Goal: Task Accomplishment & Management: Use online tool/utility

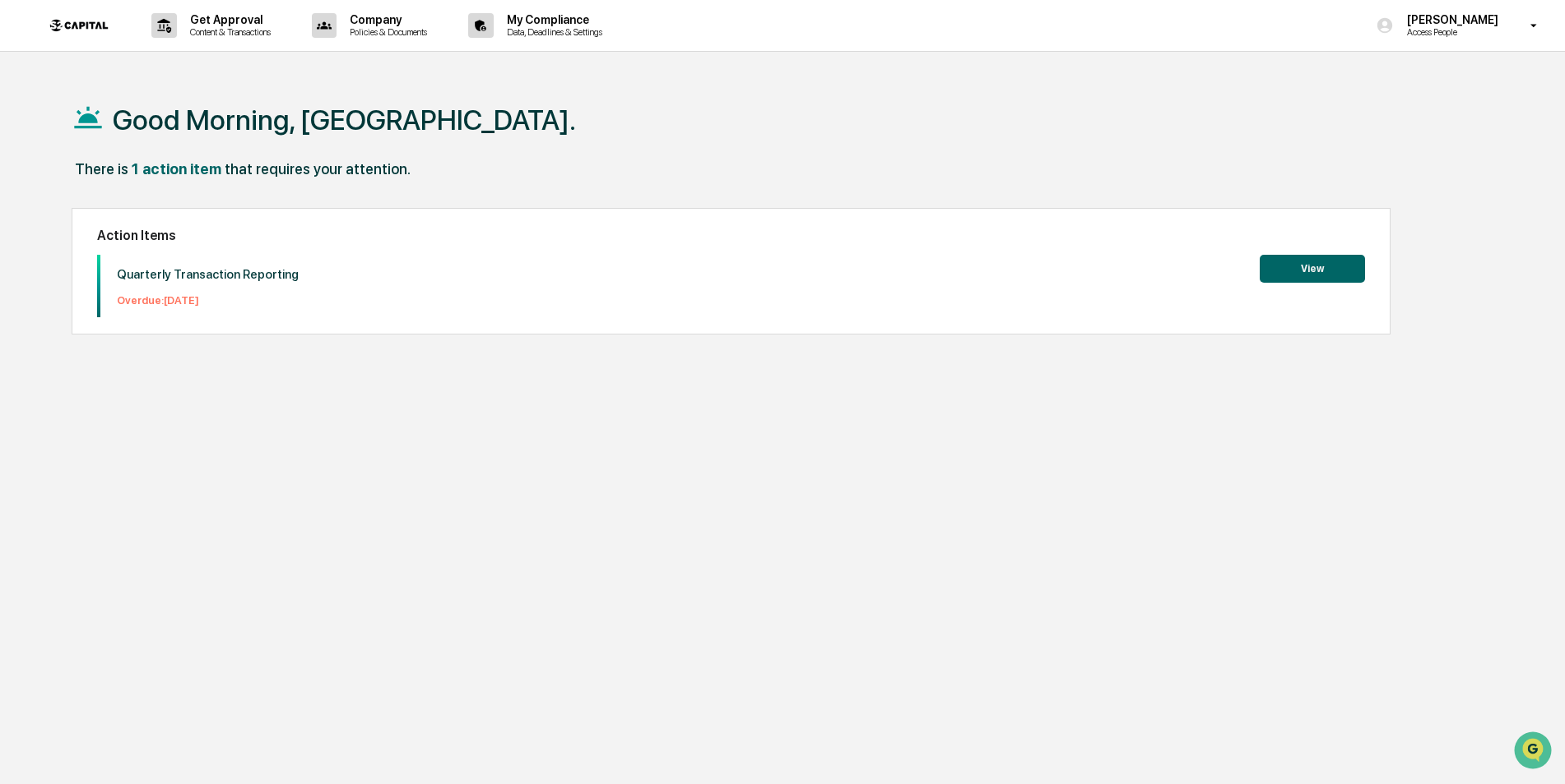
click at [1434, 46] on div "[PERSON_NAME] Access People" at bounding box center [1461, 25] width 206 height 51
click at [1426, 91] on li "Switch to Admin view..." at bounding box center [1445, 84] width 230 height 31
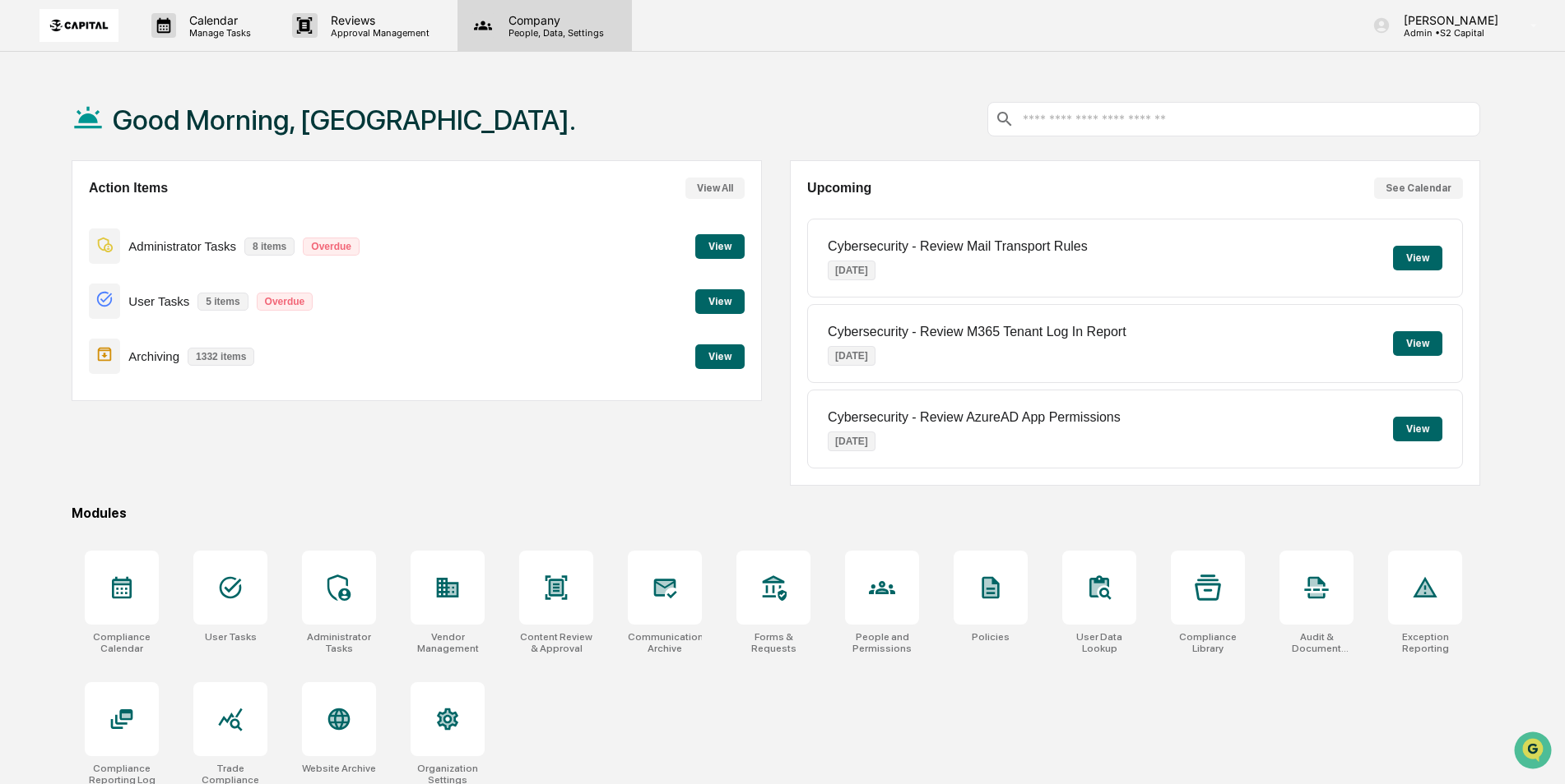
click at [522, 33] on p "People, Data, Settings" at bounding box center [554, 33] width 116 height 12
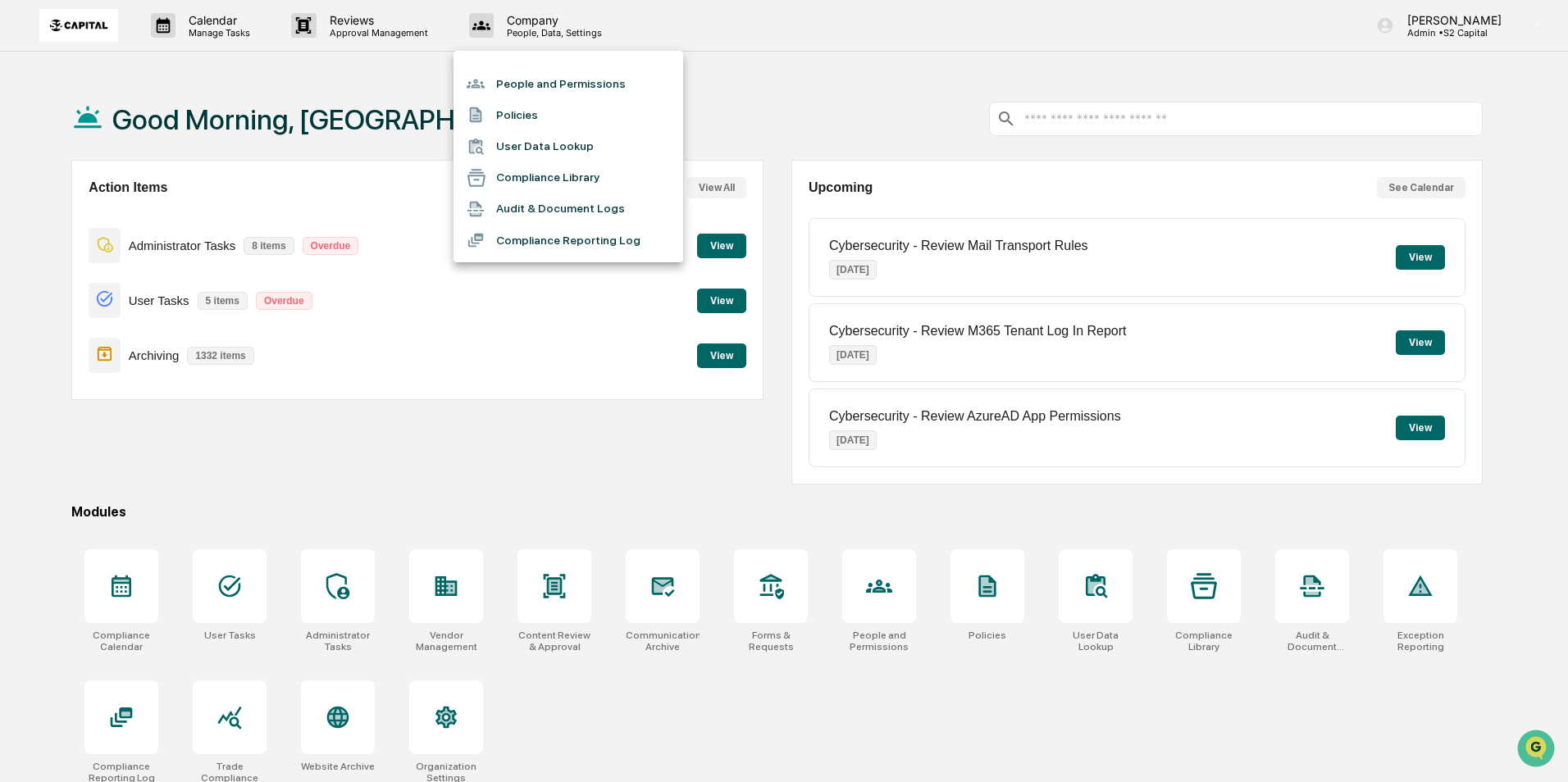
click at [205, 22] on div at bounding box center [784, 391] width 1568 height 782
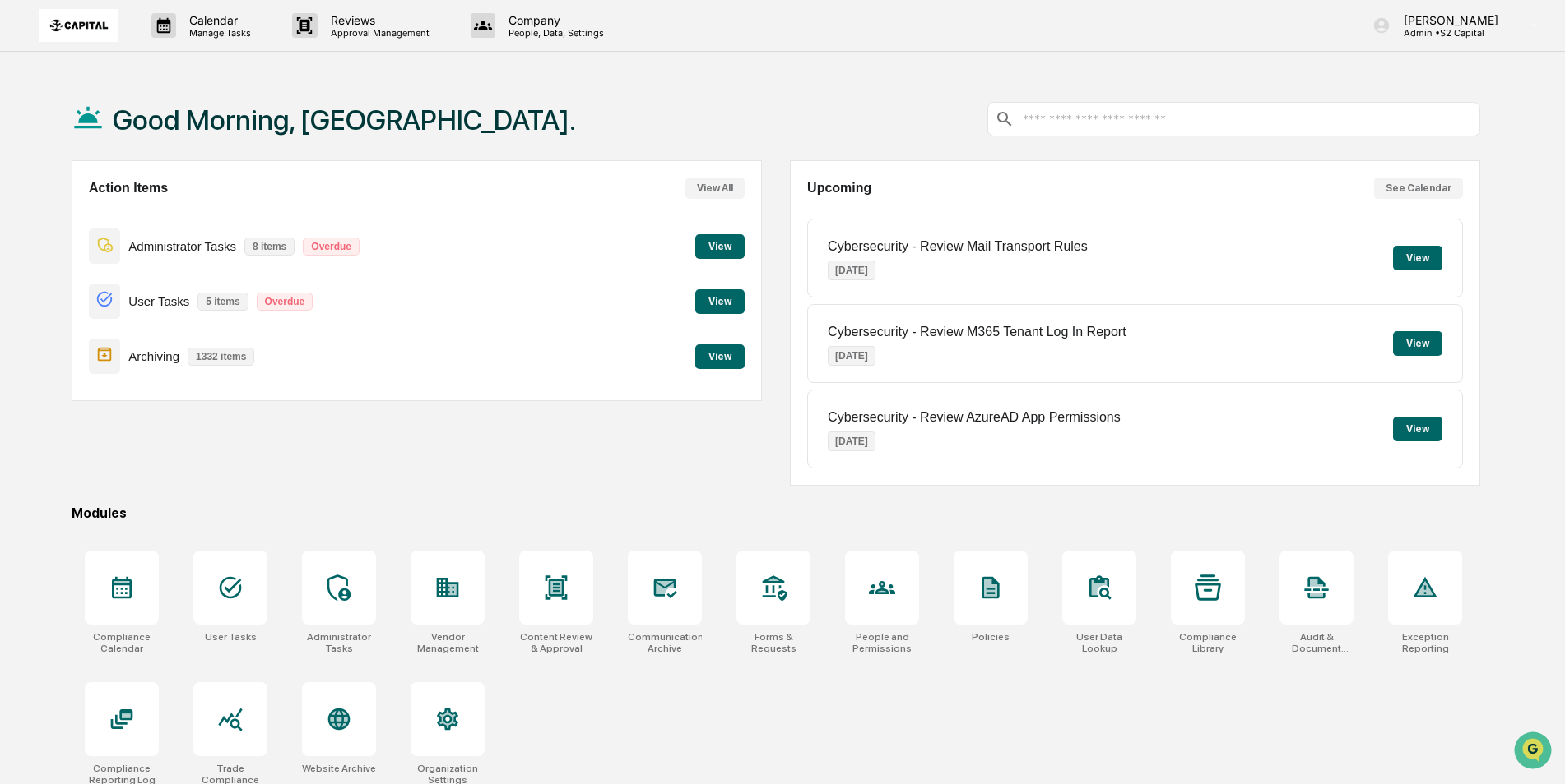
click at [346, 19] on p "Reviews" at bounding box center [377, 20] width 120 height 14
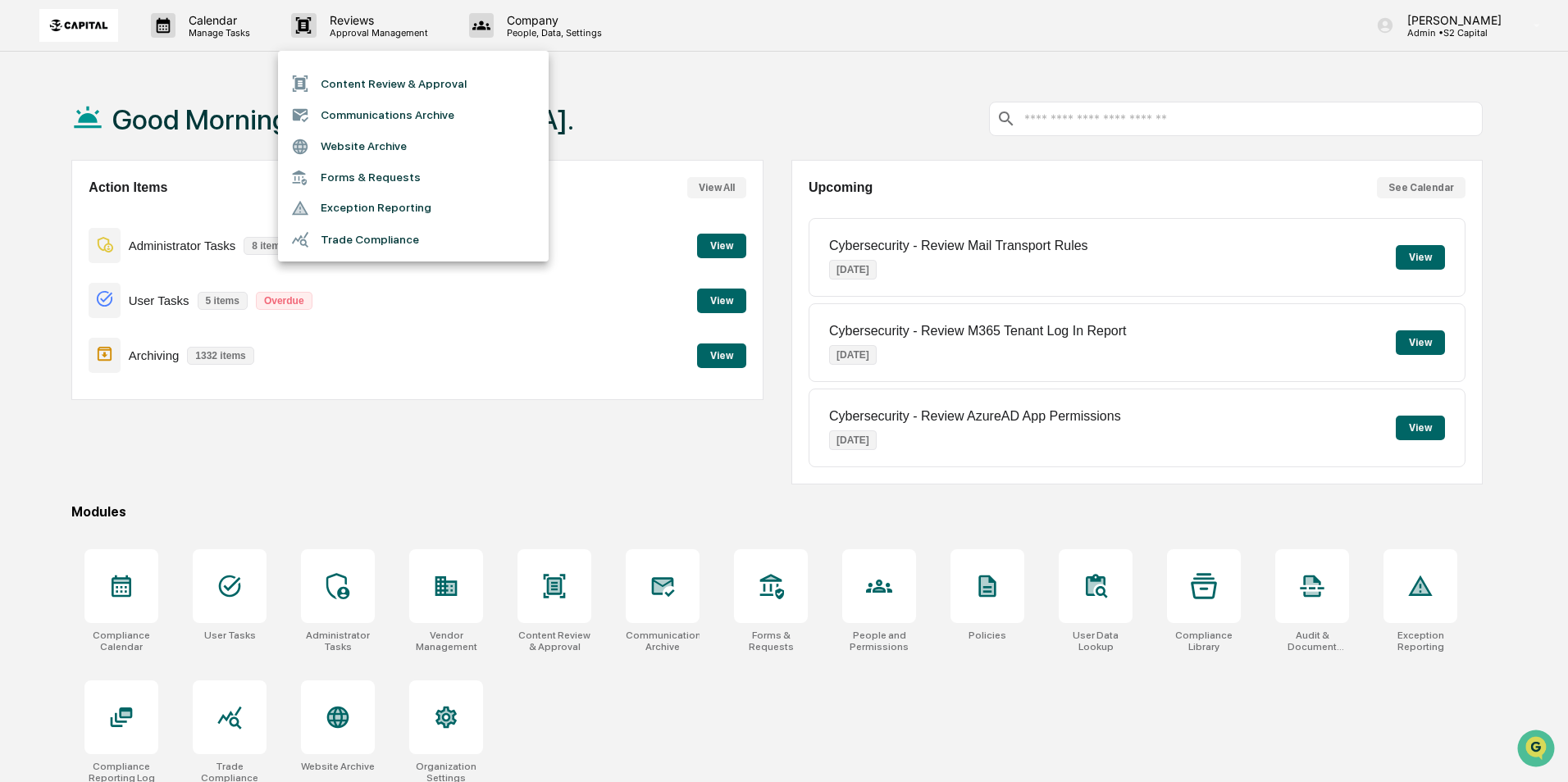
click at [196, 19] on div at bounding box center [784, 391] width 1568 height 782
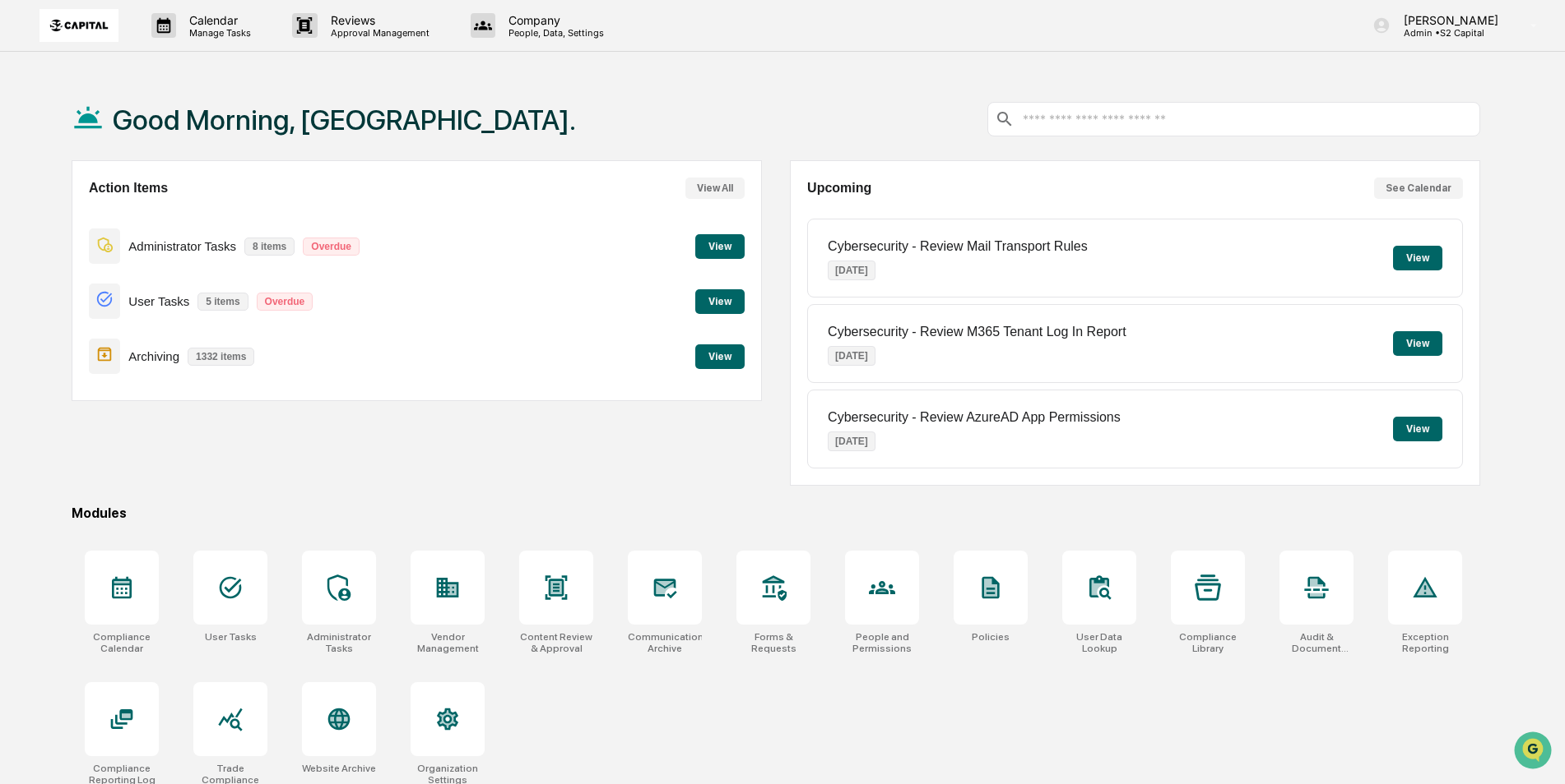
click at [217, 19] on p "Calendar" at bounding box center [217, 20] width 83 height 14
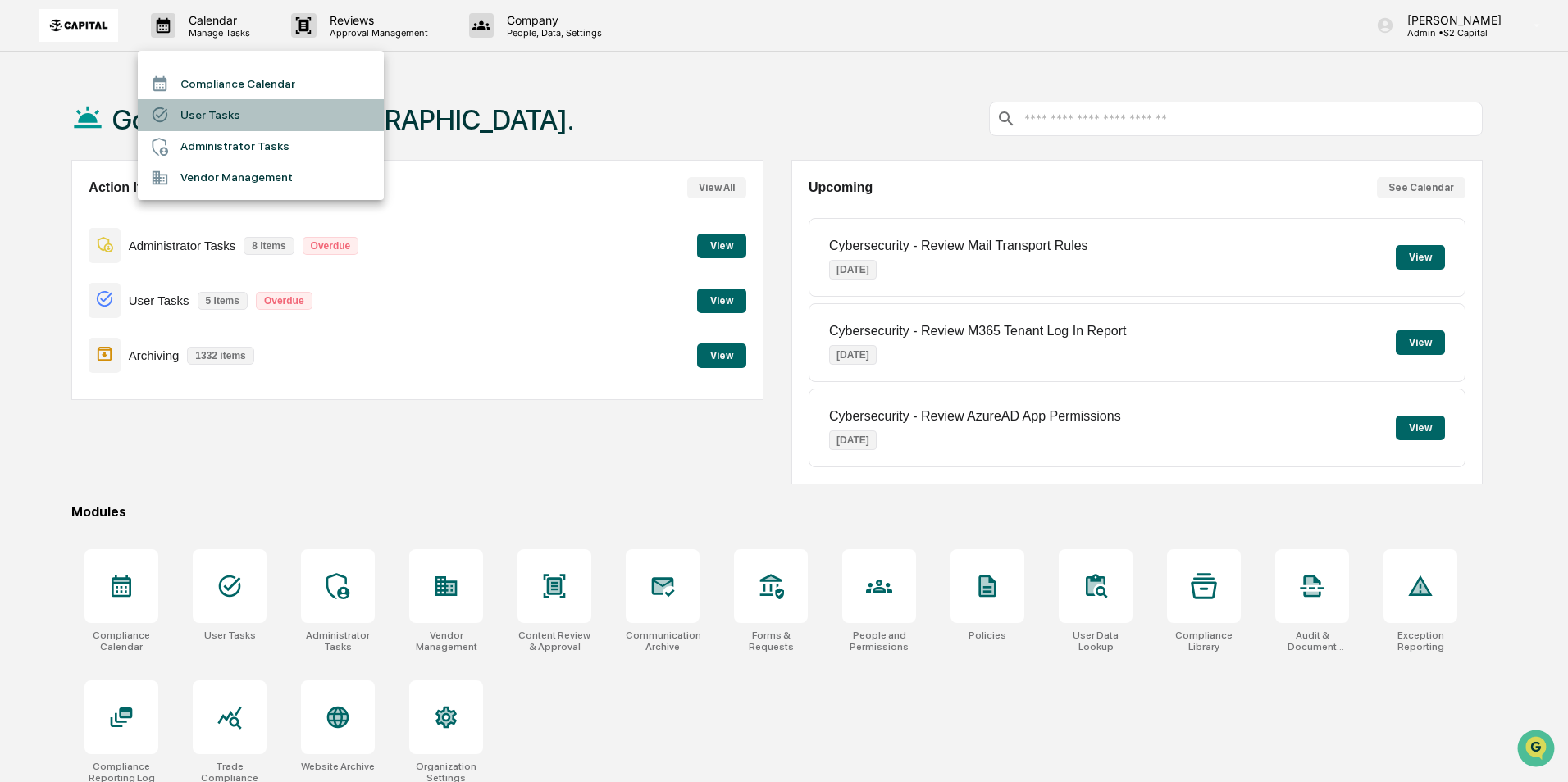
click at [239, 111] on li "User Tasks" at bounding box center [261, 114] width 246 height 31
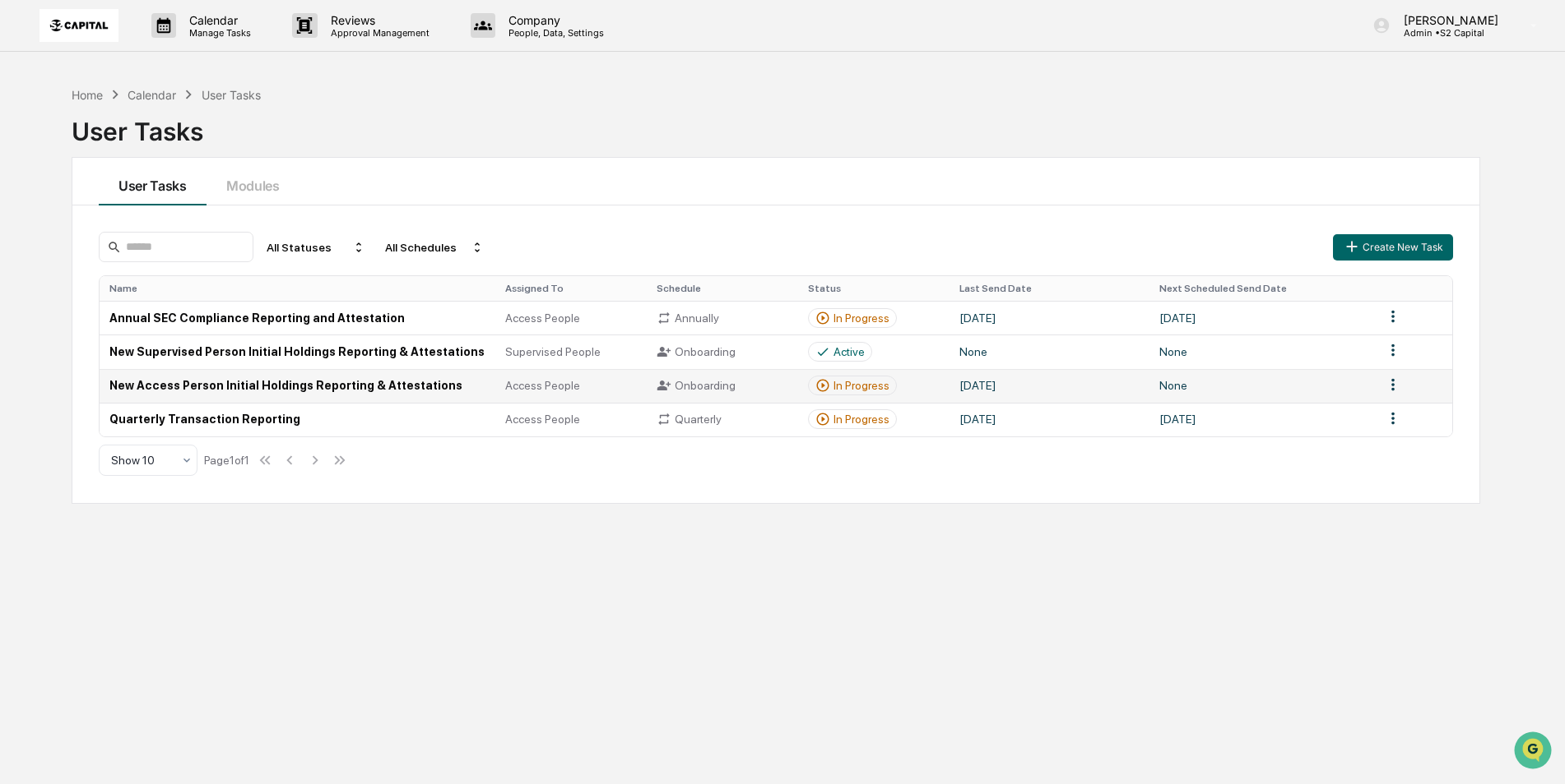
click at [1290, 396] on td "None" at bounding box center [1262, 386] width 225 height 34
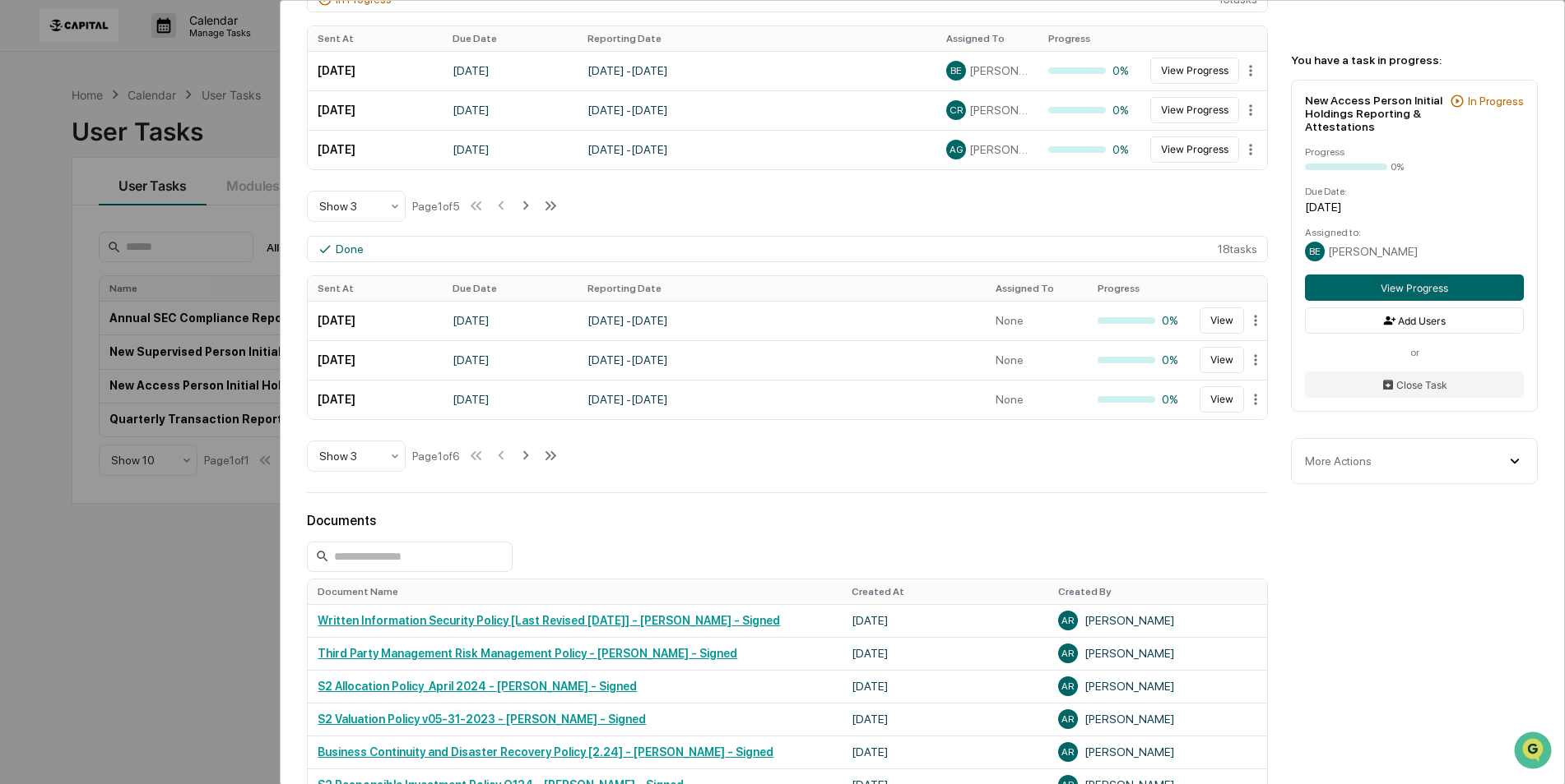
scroll to position [493, 0]
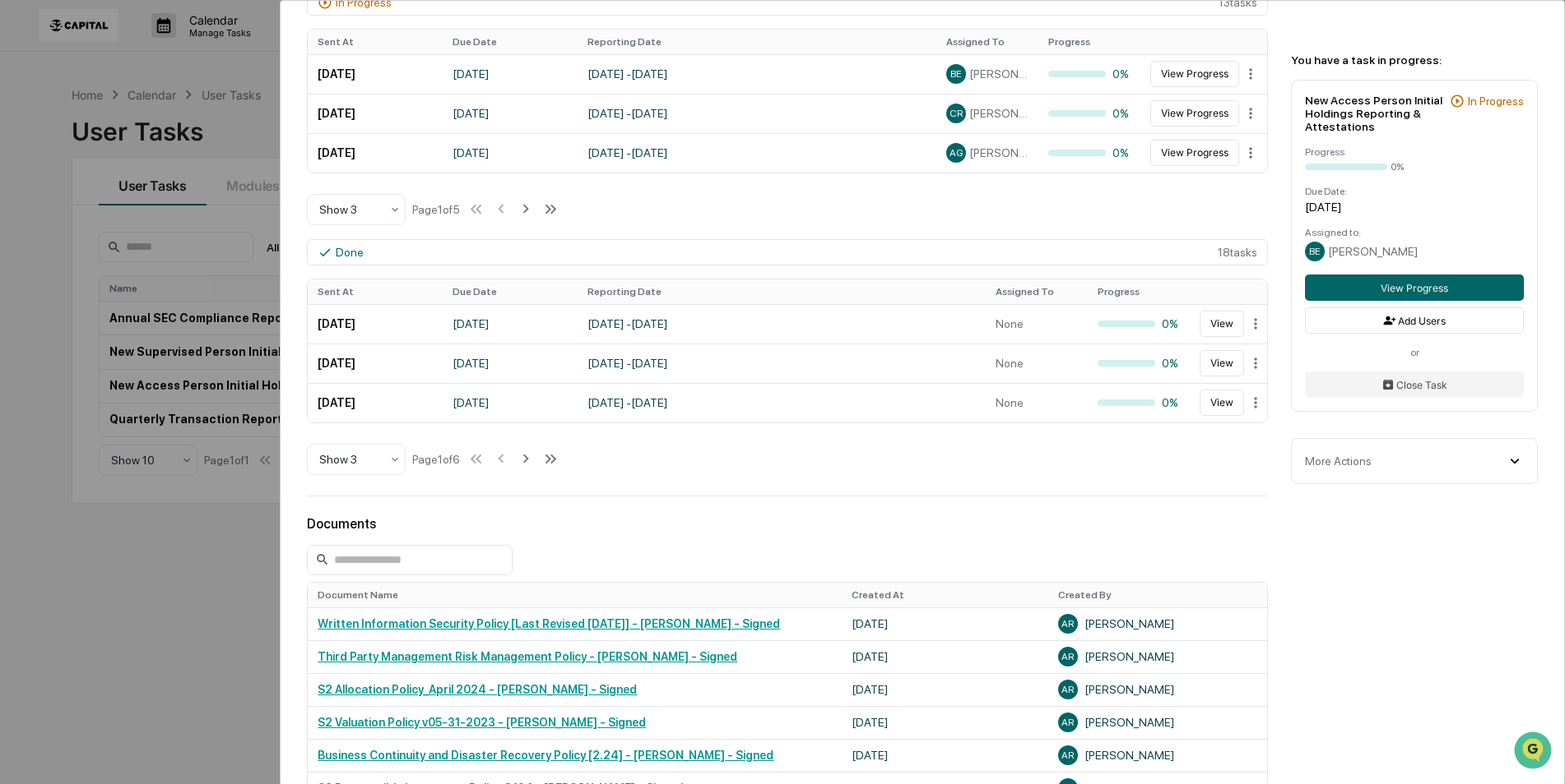
click at [174, 420] on div "User Tasks New Access Person Initial Holdings Reporting & Attestations New Acce…" at bounding box center [782, 392] width 1565 height 784
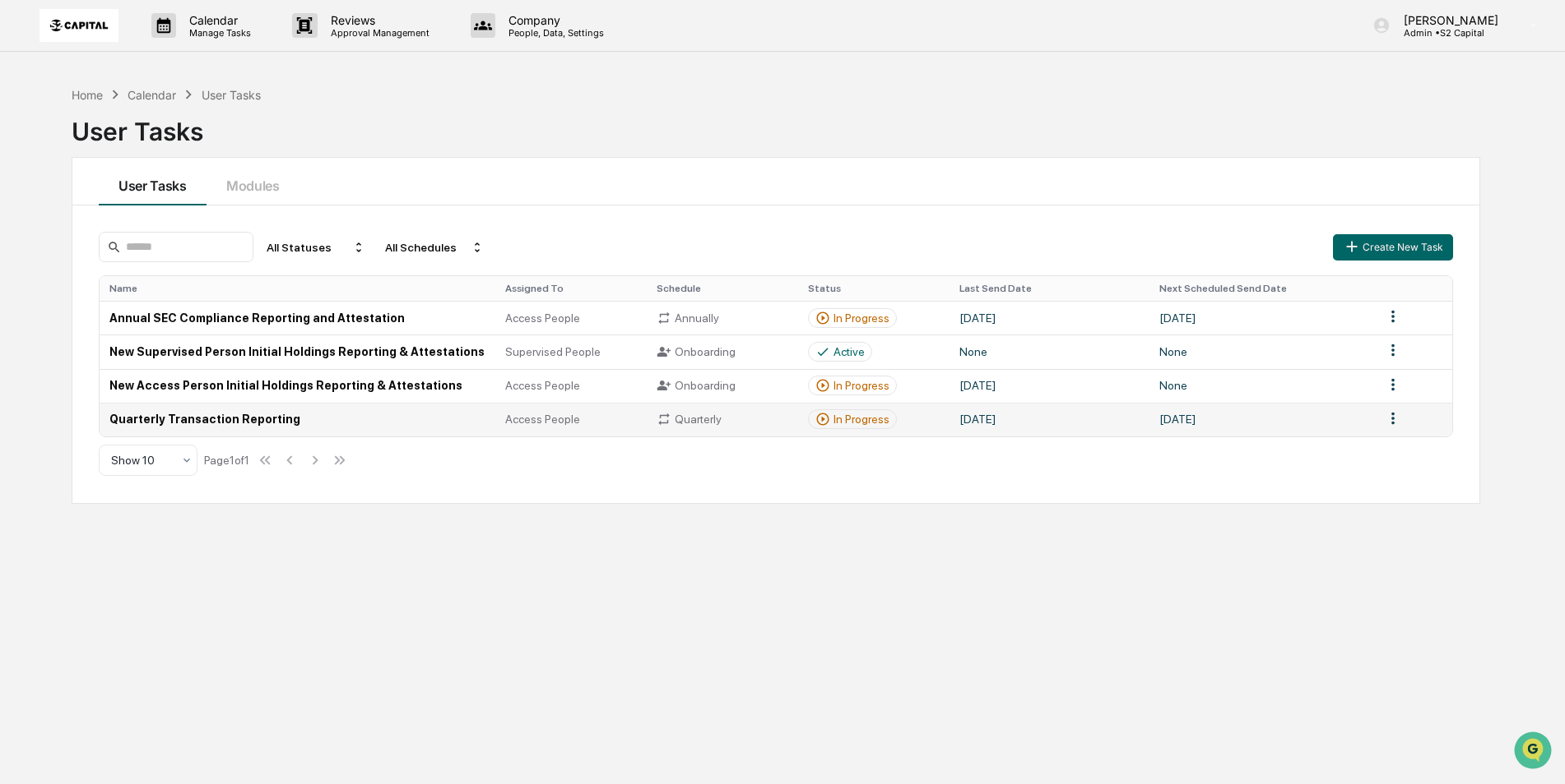
click at [749, 416] on div "Quarterly" at bounding box center [723, 419] width 131 height 15
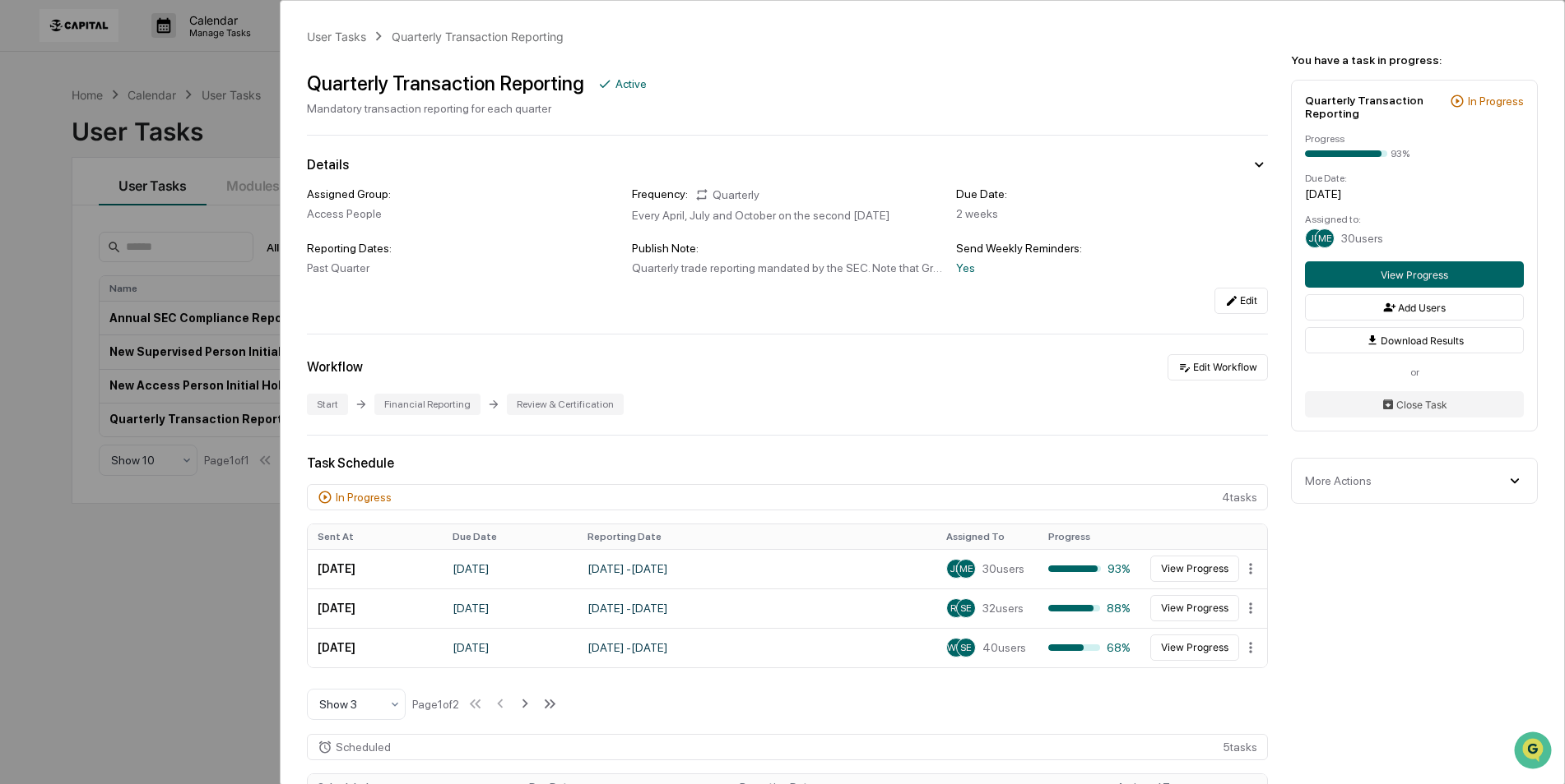
click at [133, 587] on div "User Tasks Quarterly Transaction Reporting Quarterly Transaction Reporting Acti…" at bounding box center [782, 392] width 1565 height 784
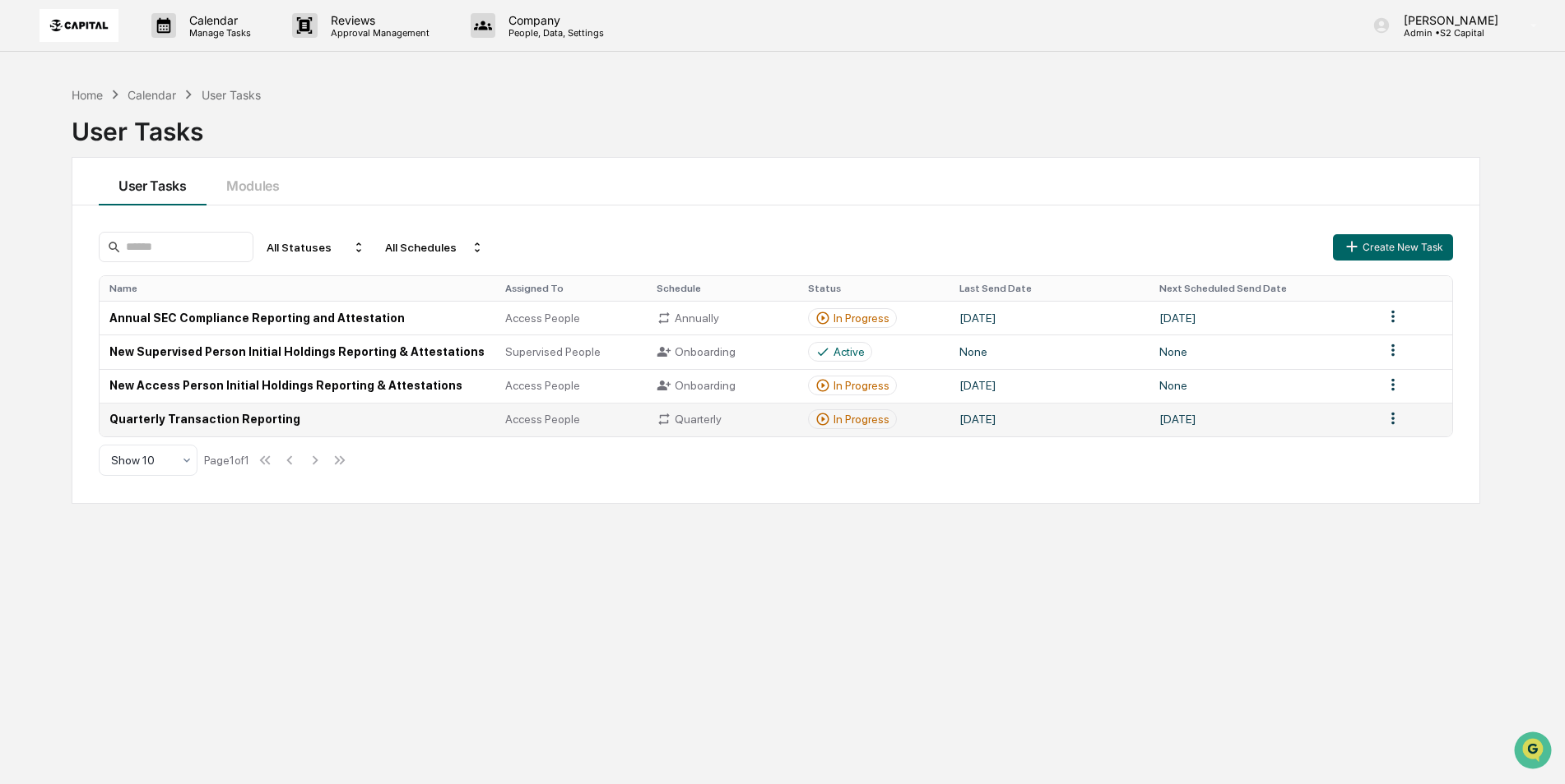
click at [971, 429] on td "[DATE]" at bounding box center [1049, 420] width 200 height 34
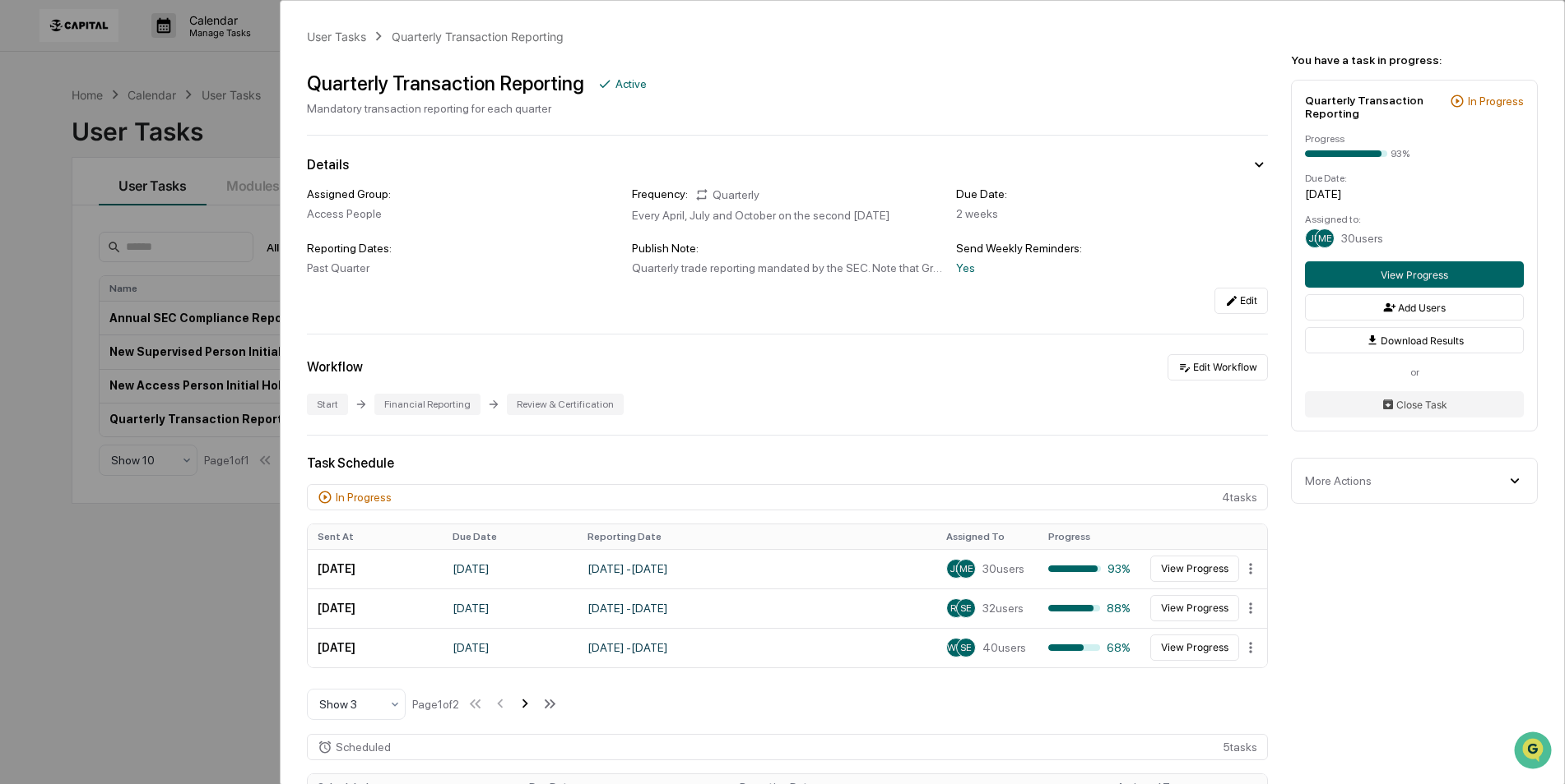
click at [534, 709] on icon at bounding box center [525, 703] width 18 height 18
